Goal: Transaction & Acquisition: Purchase product/service

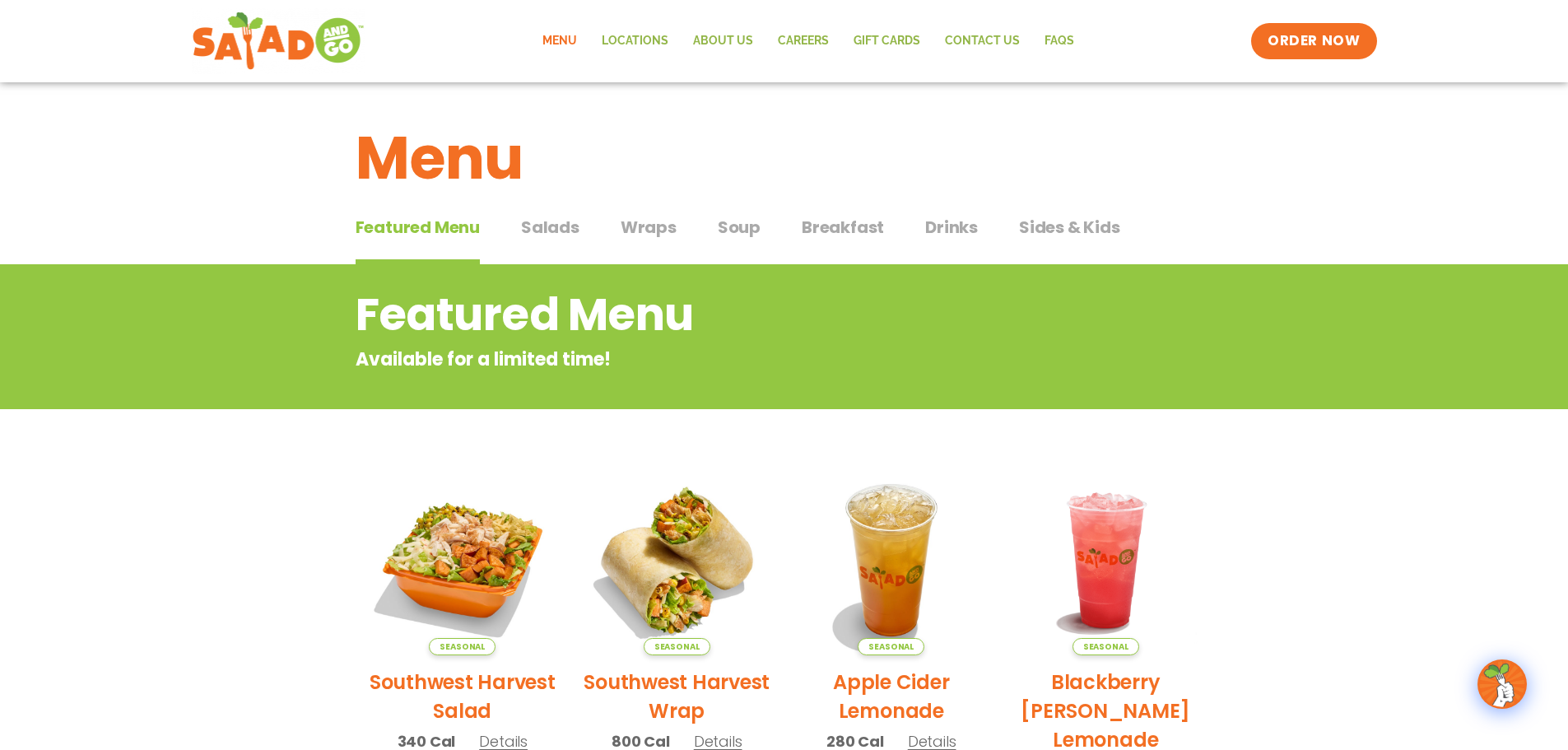
click at [645, 224] on span "Wraps" at bounding box center [648, 227] width 56 height 25
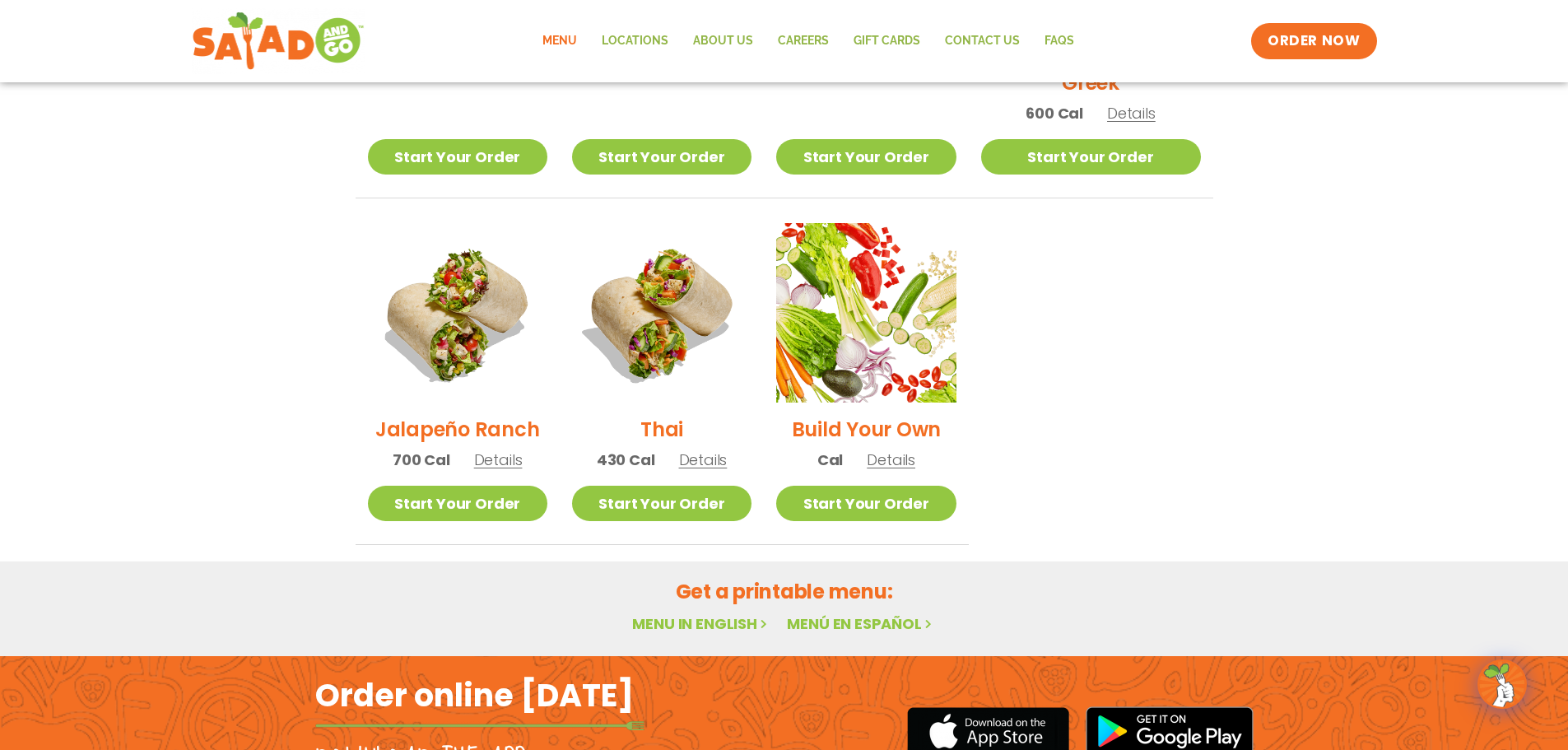
scroll to position [988, 0]
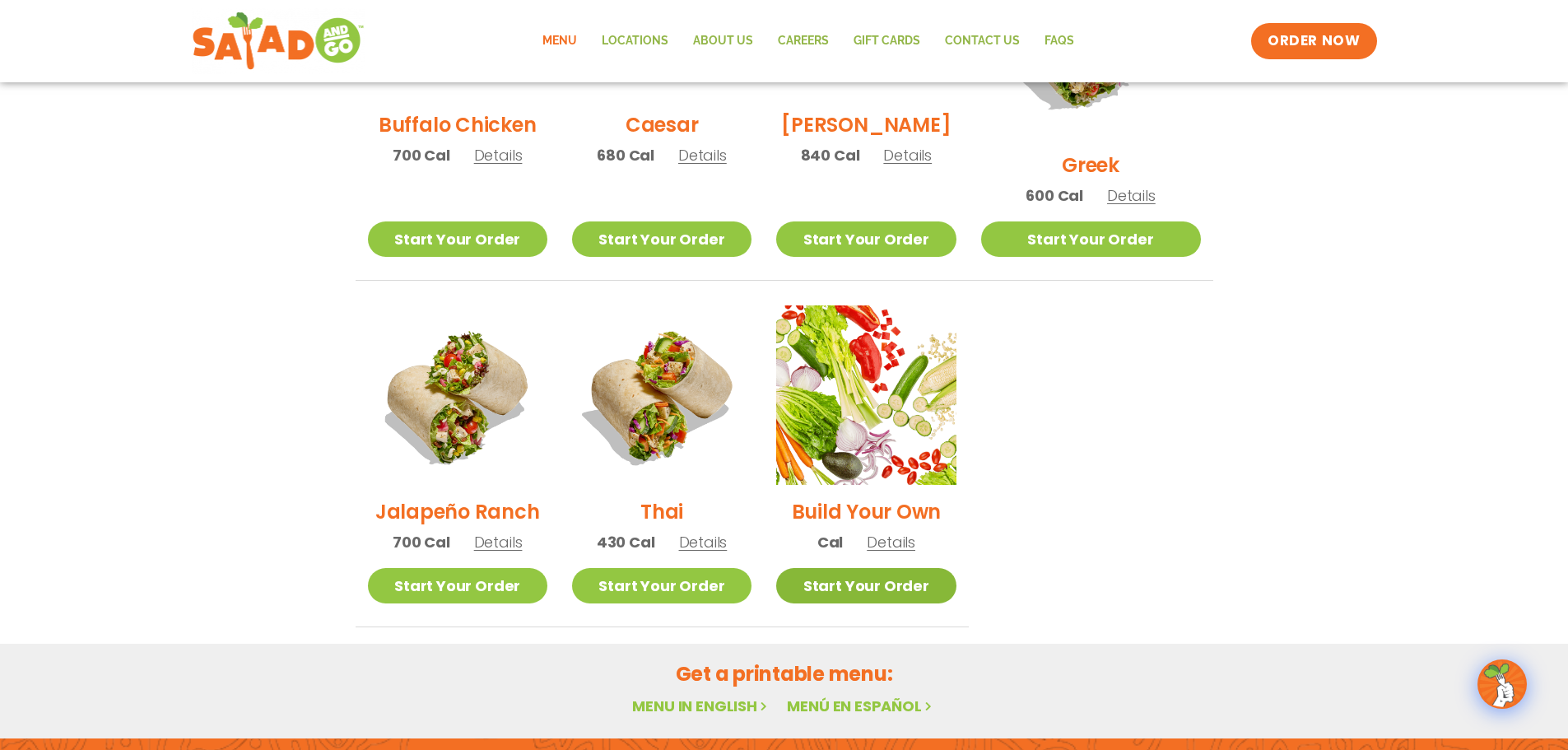
click at [905, 568] on link "Start Your Order" at bounding box center [866, 585] width 180 height 35
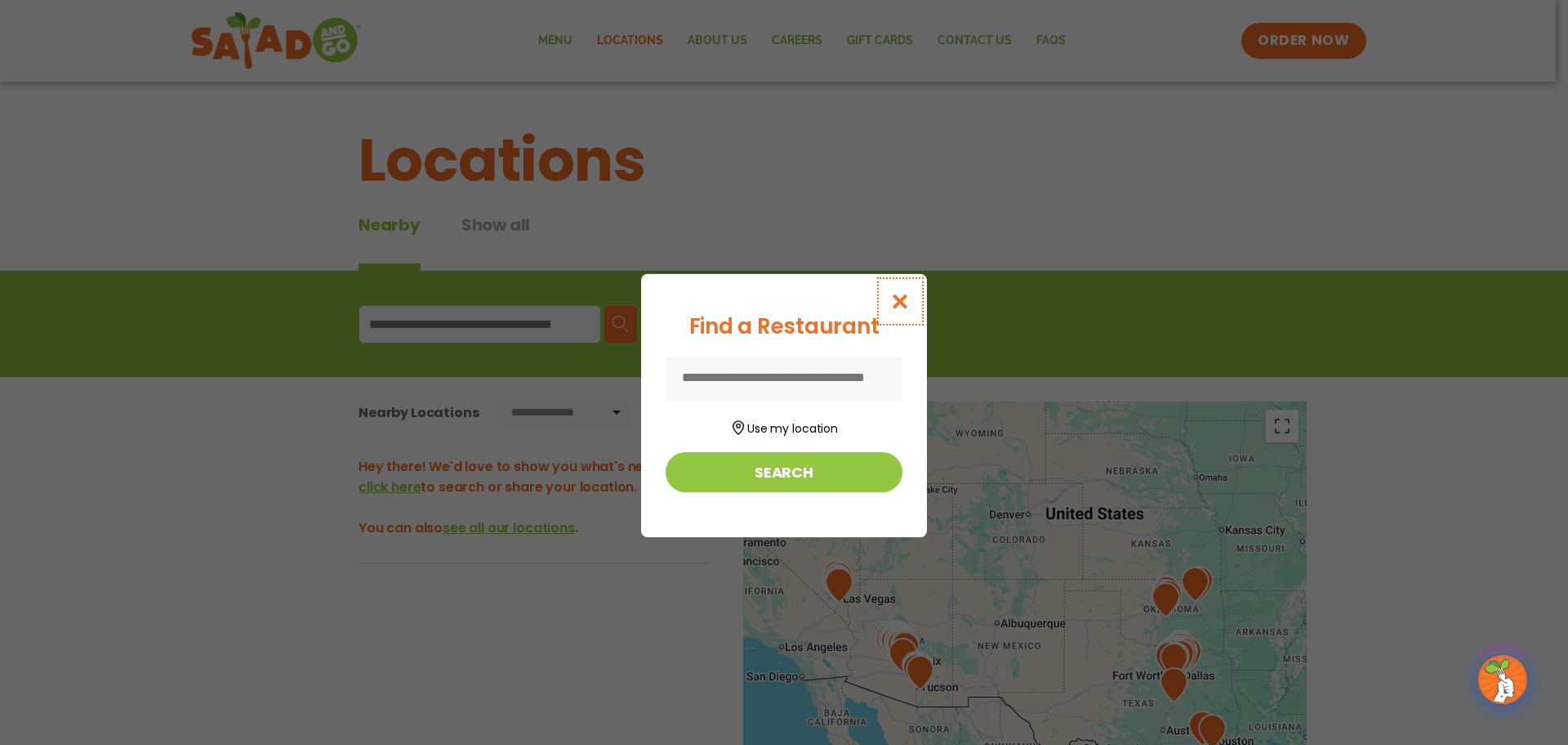
click at [898, 294] on icon "Close modal" at bounding box center [901, 301] width 21 height 17
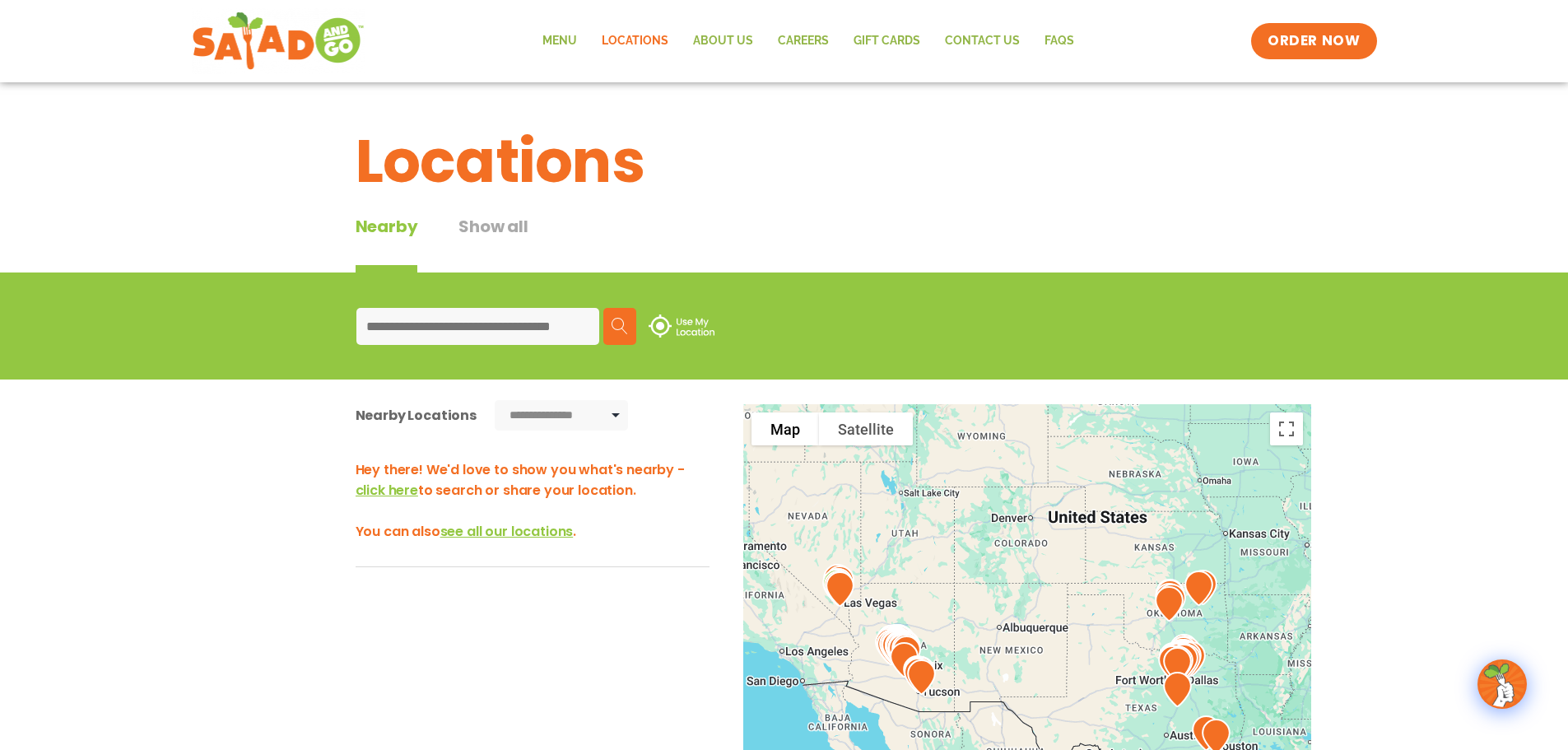
click at [456, 310] on input at bounding box center [477, 326] width 243 height 37
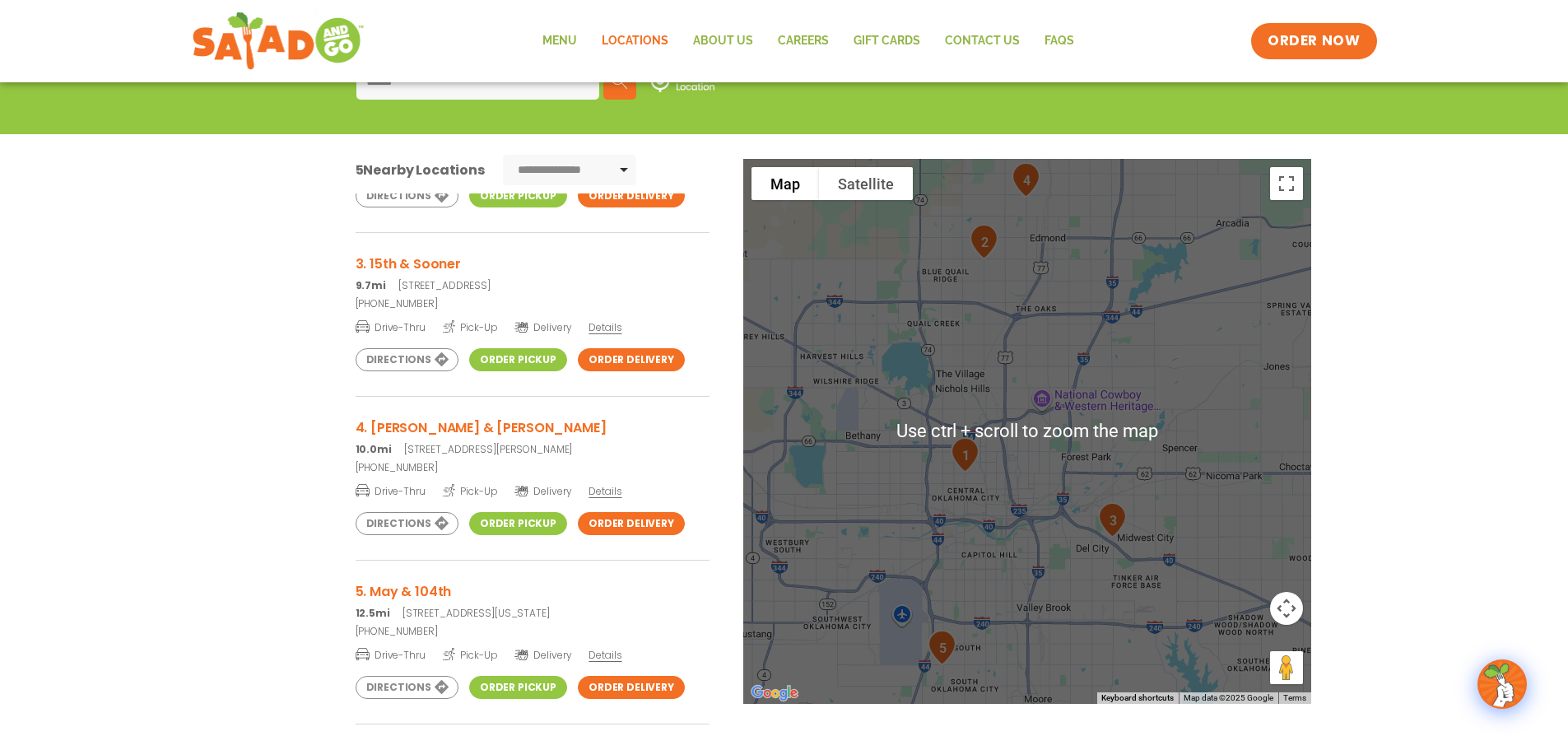
scroll to position [247, 0]
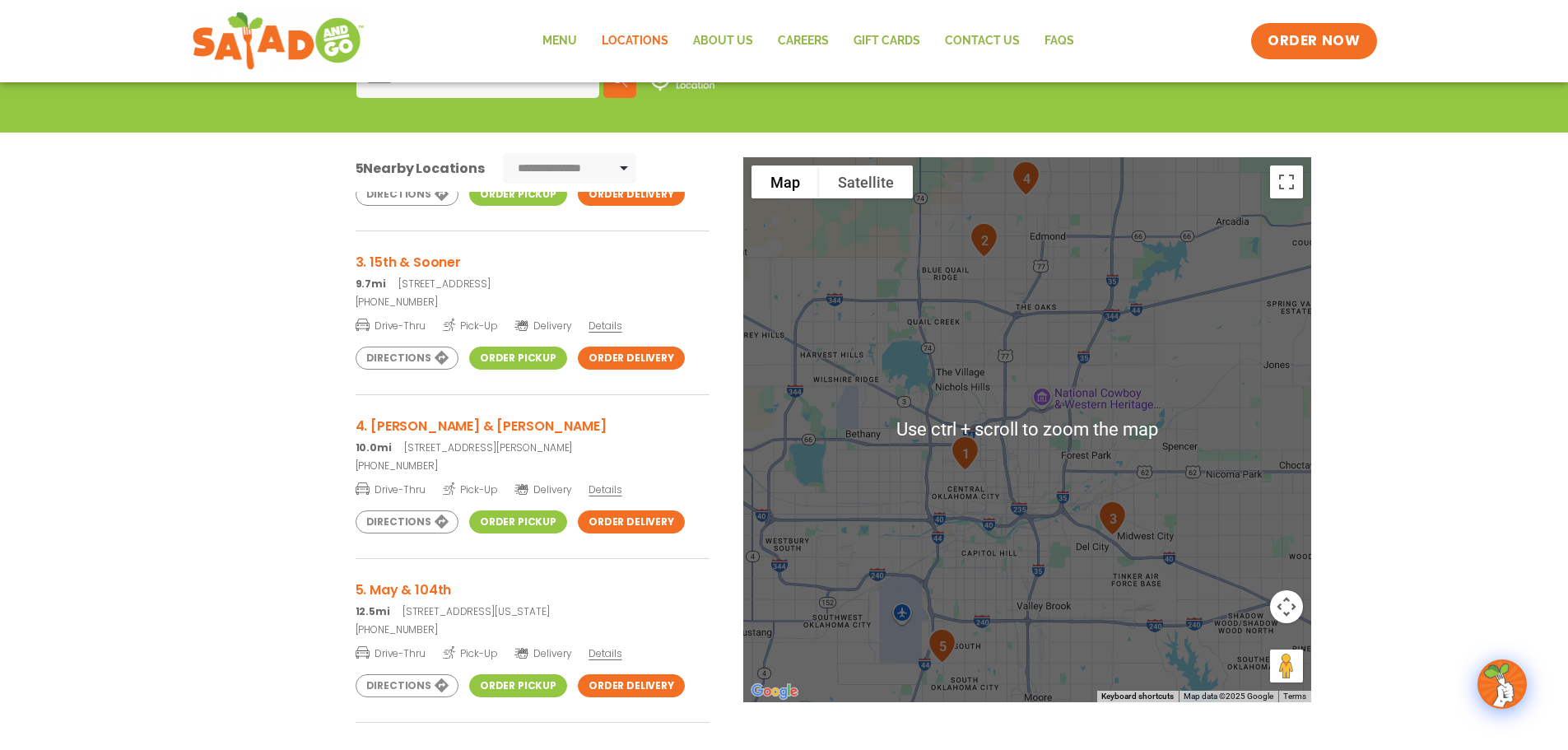
type input "*****"
click at [1011, 385] on div at bounding box center [1027, 429] width 568 height 544
